Goal: Find specific page/section: Find specific page/section

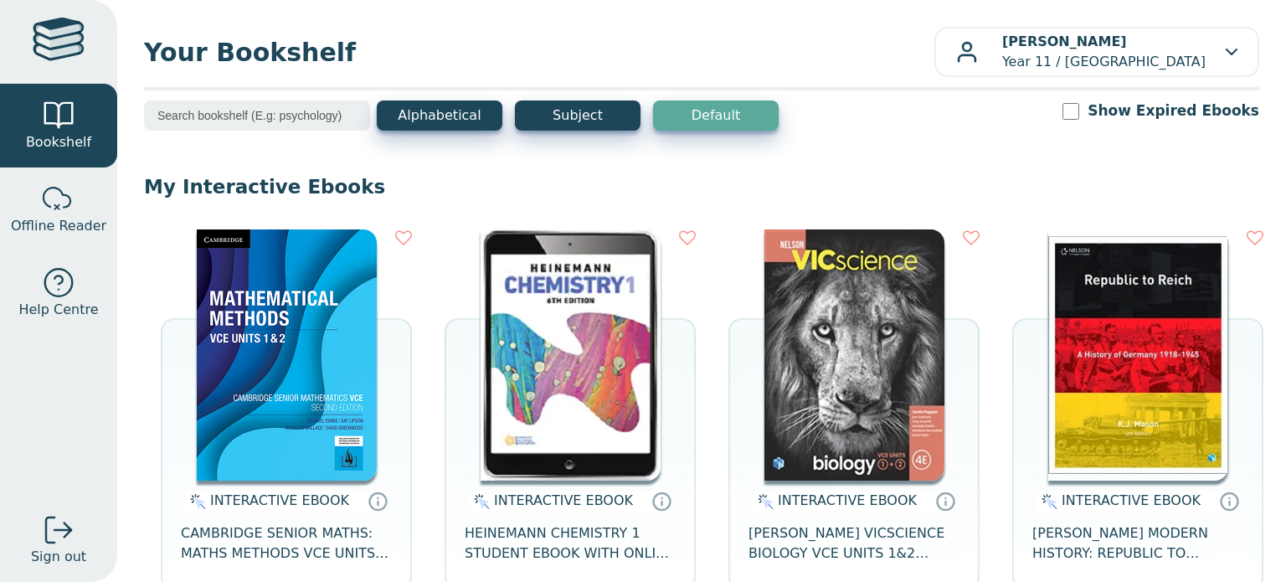
click at [298, 380] on img at bounding box center [287, 354] width 180 height 251
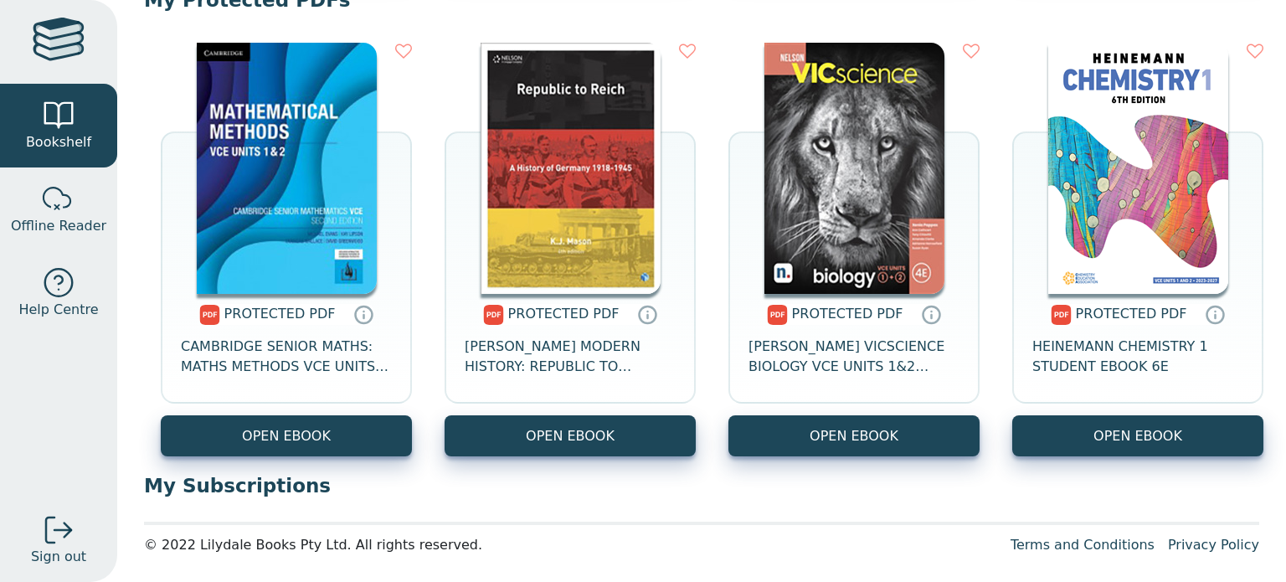
scroll to position [672, 0]
click at [68, 101] on div at bounding box center [58, 115] width 33 height 33
click at [85, 254] on link "Help Centre" at bounding box center [58, 293] width 117 height 84
click at [70, 177] on link "Offline Reader" at bounding box center [58, 209] width 117 height 84
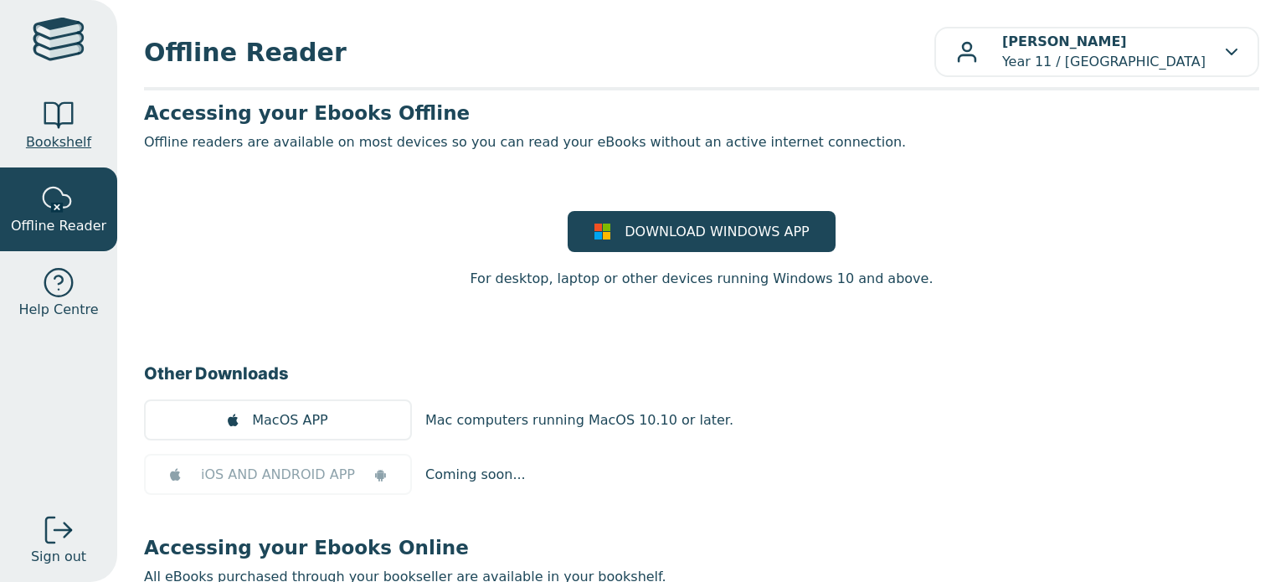
click at [64, 136] on span "Bookshelf" at bounding box center [58, 142] width 65 height 20
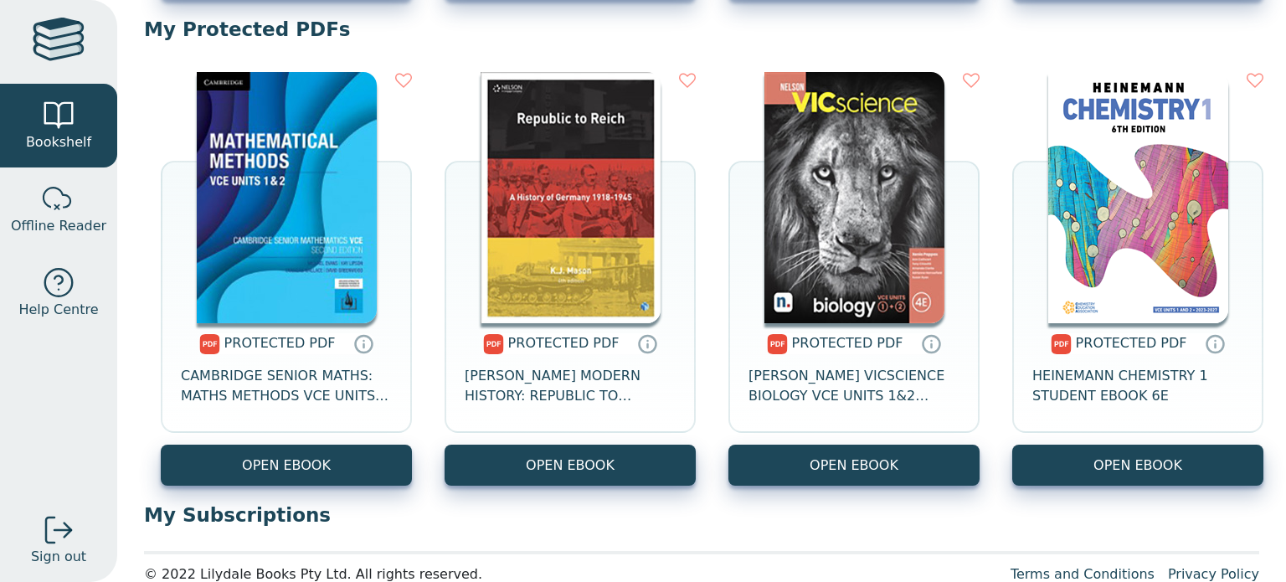
scroll to position [648, 0]
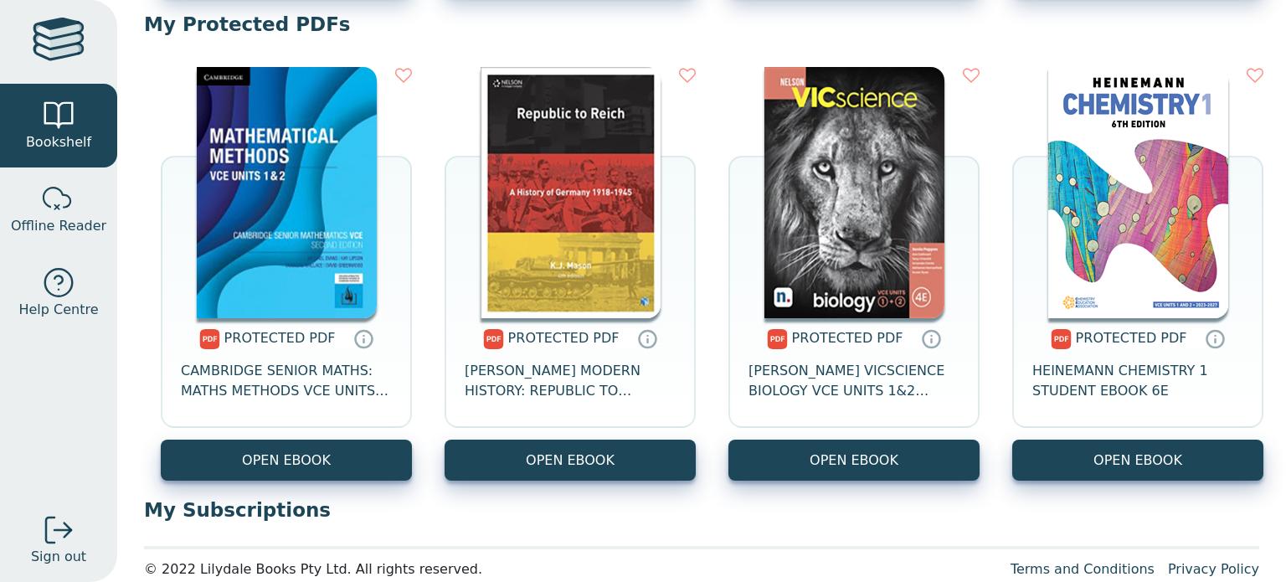
click at [308, 215] on img at bounding box center [287, 192] width 180 height 251
